Goal: Transaction & Acquisition: Purchase product/service

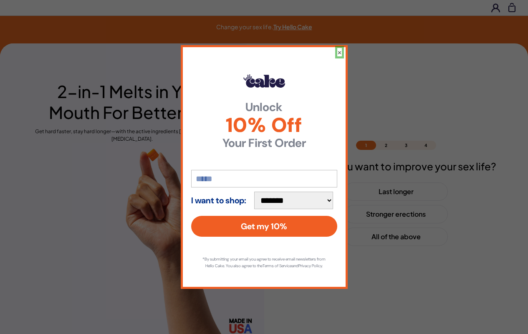
click at [340, 48] on button "×" at bounding box center [340, 52] width 5 height 8
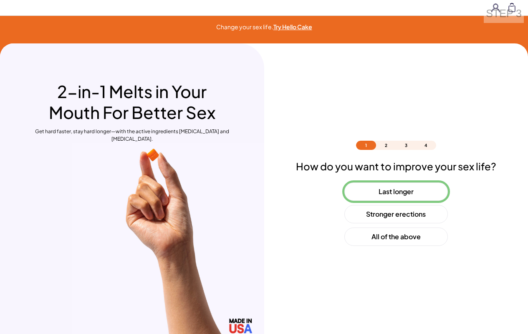
scroll to position [25, 0]
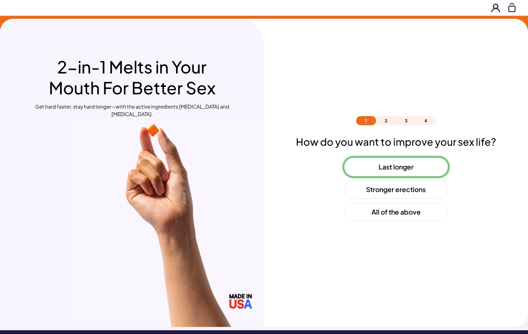
click at [396, 167] on button "Last longer" at bounding box center [397, 167] width 104 height 18
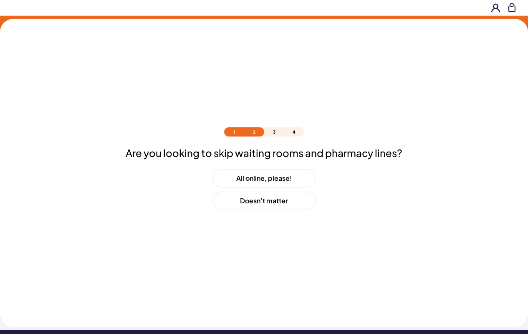
scroll to position [36, 0]
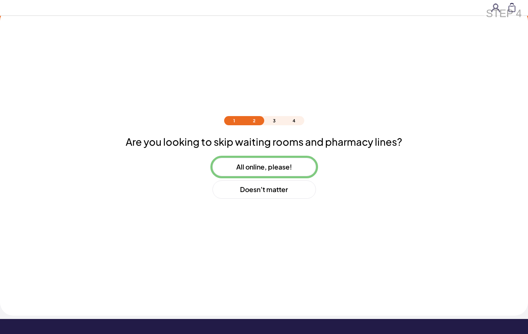
click at [264, 167] on button "All online, please!" at bounding box center [265, 167] width 104 height 18
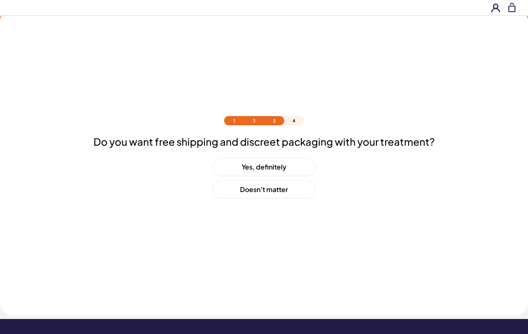
scroll to position [58, 0]
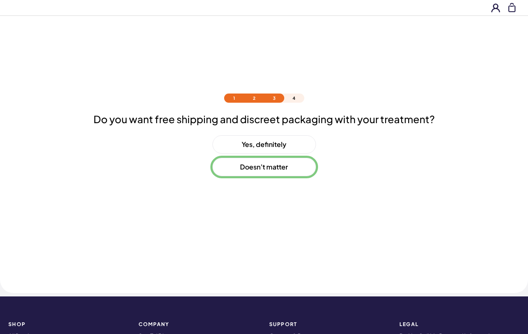
click at [264, 167] on button "Doesn’t matter" at bounding box center [265, 167] width 104 height 18
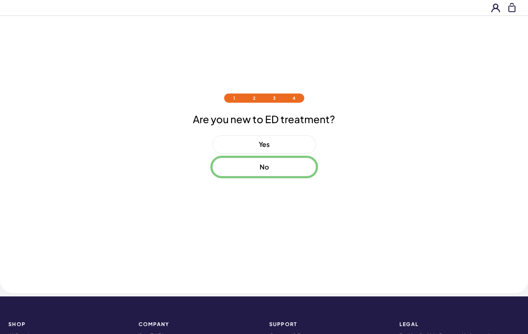
click at [264, 167] on button "No" at bounding box center [265, 167] width 104 height 18
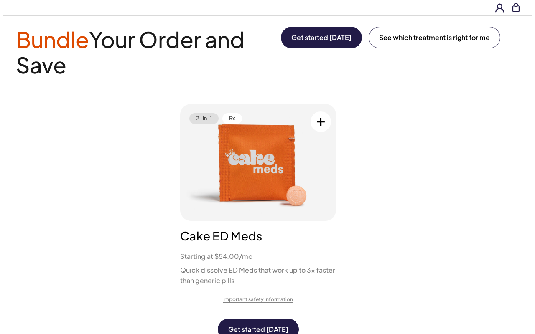
scroll to position [0, 0]
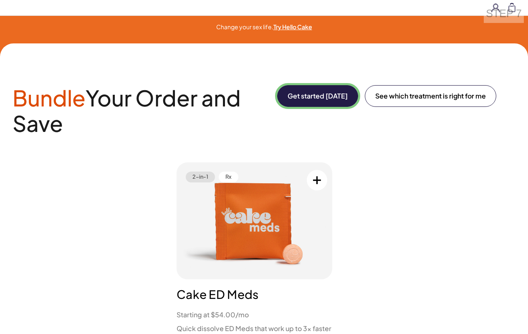
click at [316, 96] on button "Get started [DATE]" at bounding box center [317, 96] width 81 height 22
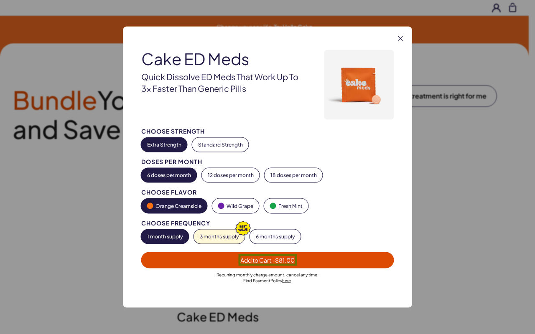
click at [267, 260] on span "Add to Cart - $81.00" at bounding box center [267, 260] width 54 height 8
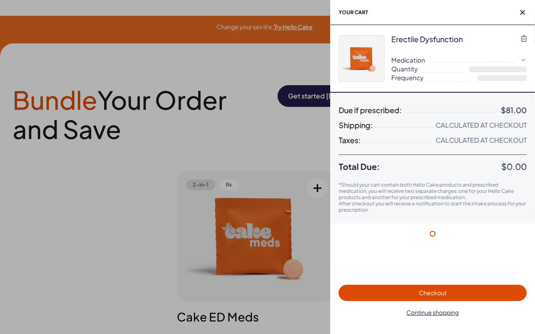
select select "*"
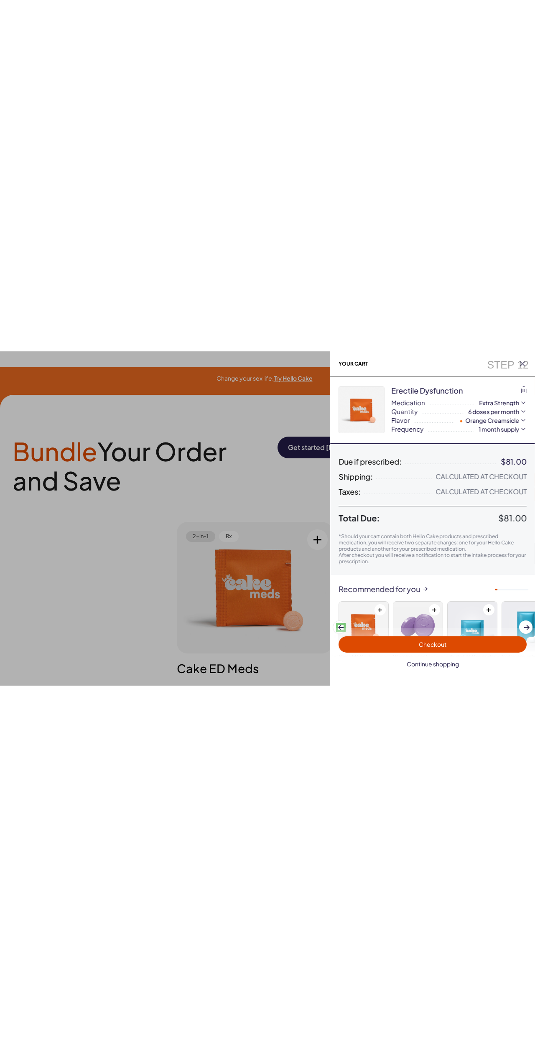
scroll to position [51, 0]
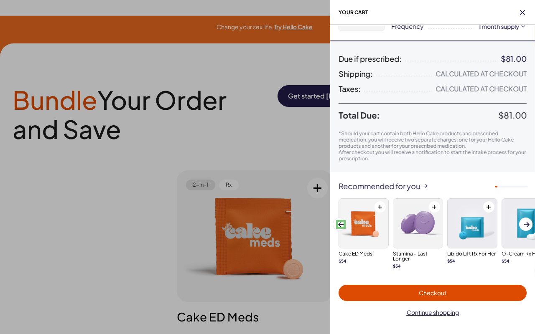
click at [340, 224] on span at bounding box center [340, 224] width 5 height 5
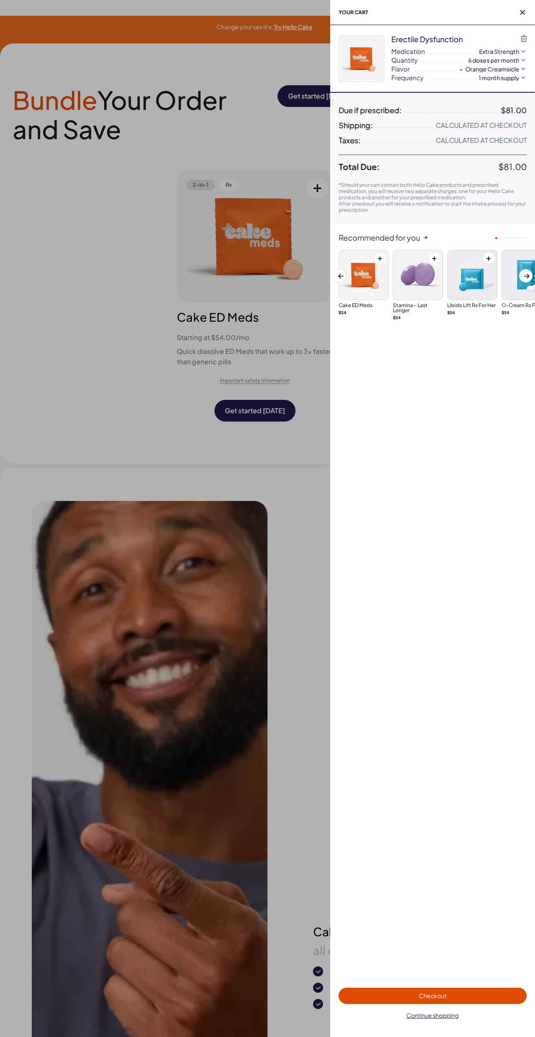
scroll to position [0, 0]
